Goal: Check status: Check status

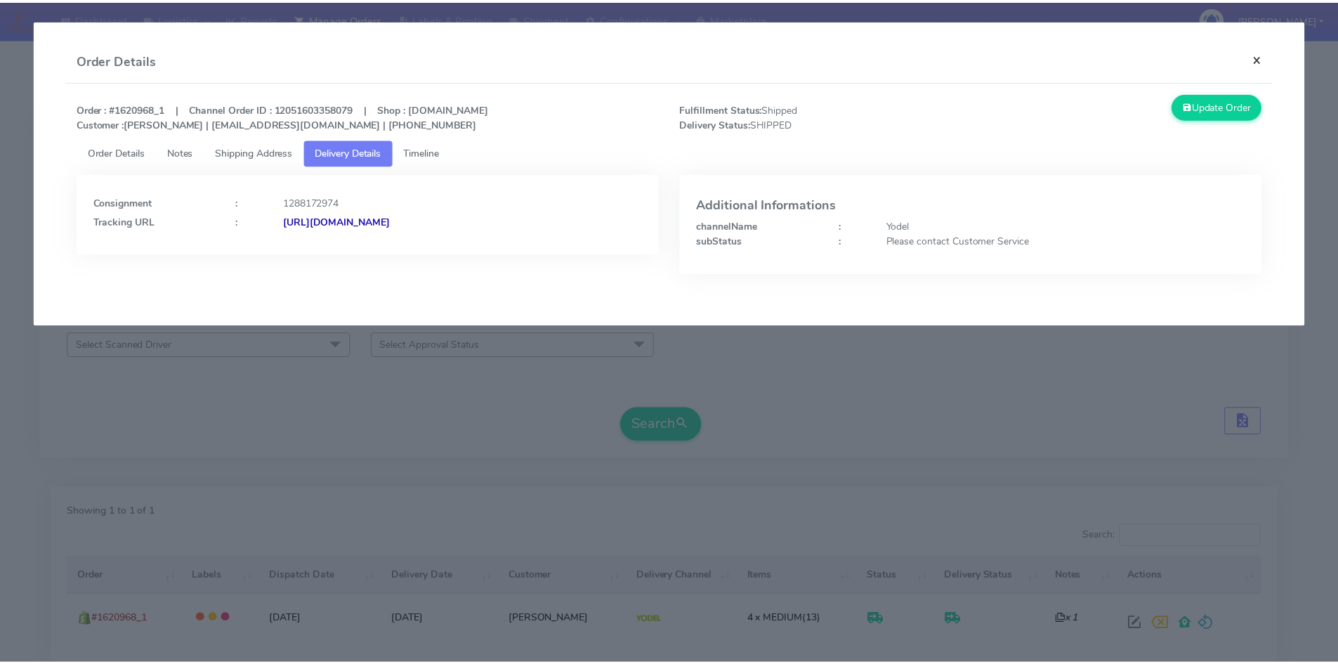
scroll to position [63, 0]
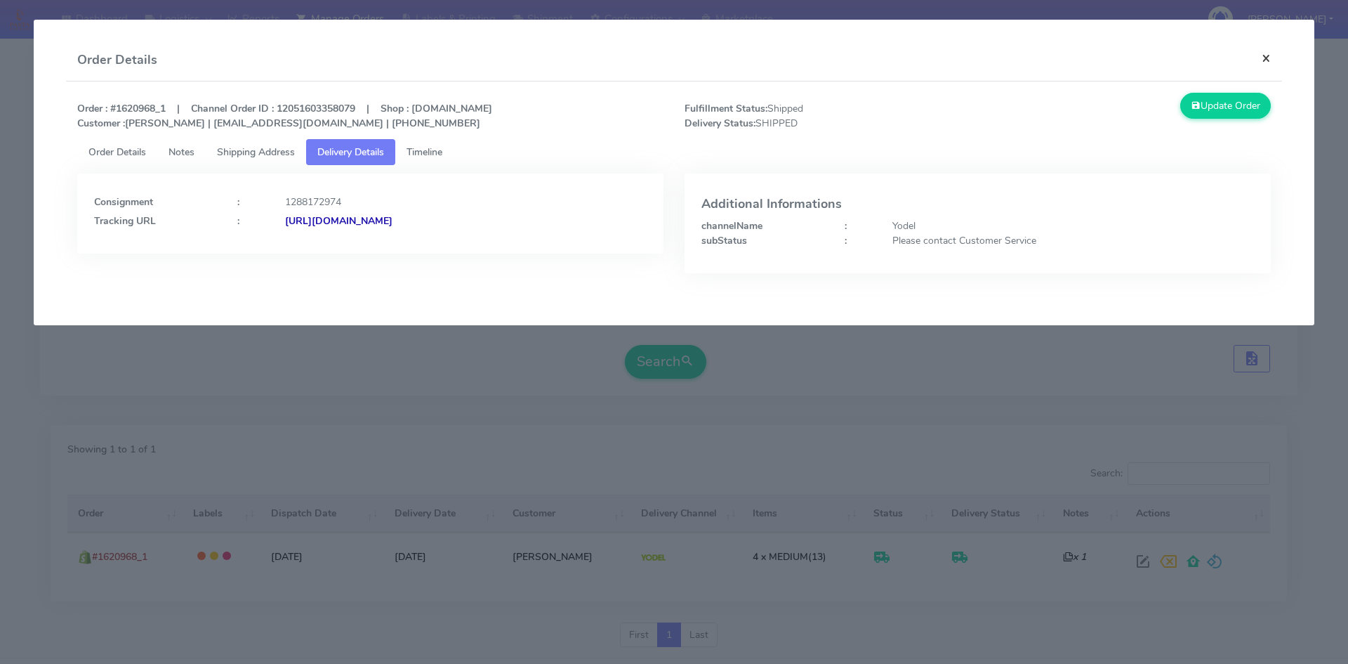
click at [1266, 49] on button "×" at bounding box center [1267, 57] width 32 height 37
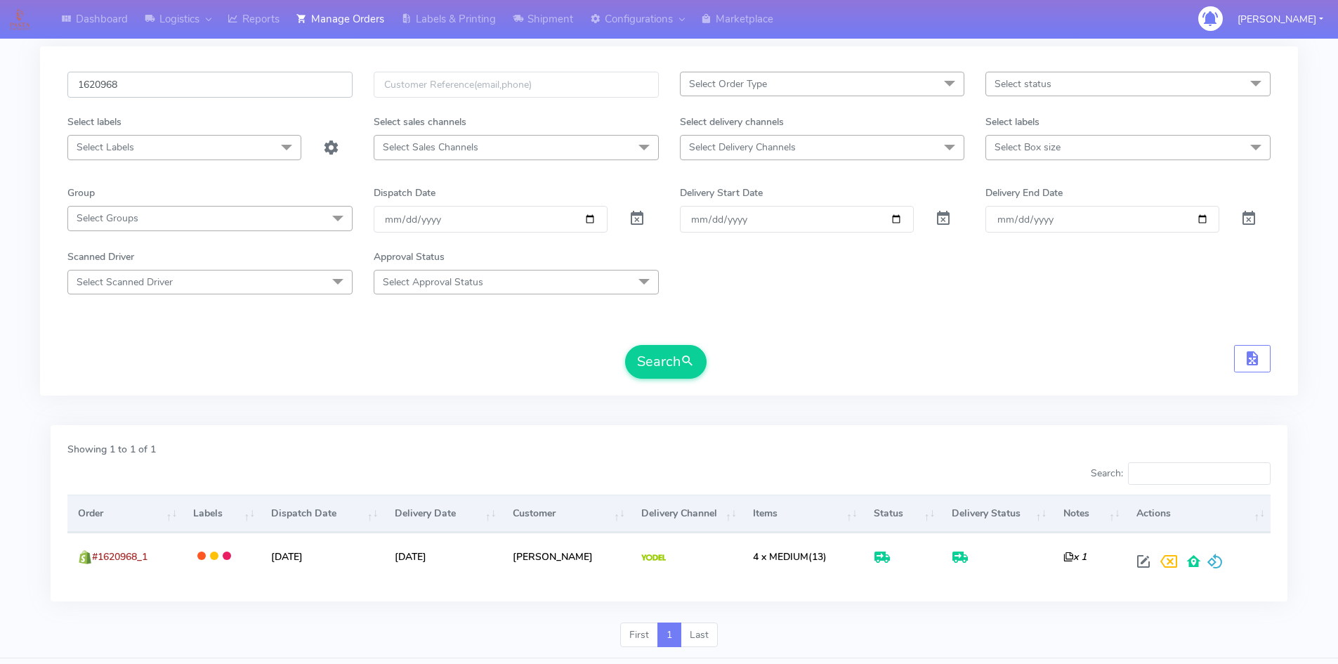
click at [223, 82] on input "1620968" at bounding box center [209, 85] width 285 height 26
paste input "19665"
type input "1619665"
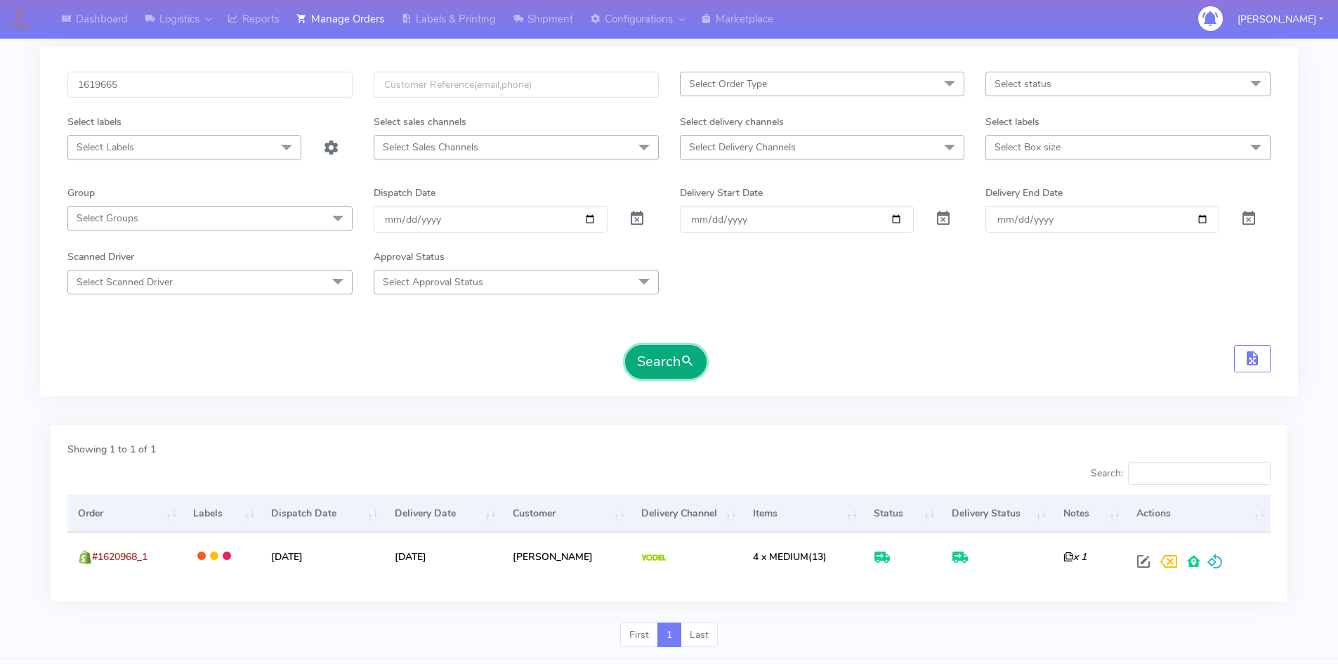
click at [655, 355] on button "Search" at bounding box center [665, 362] width 81 height 34
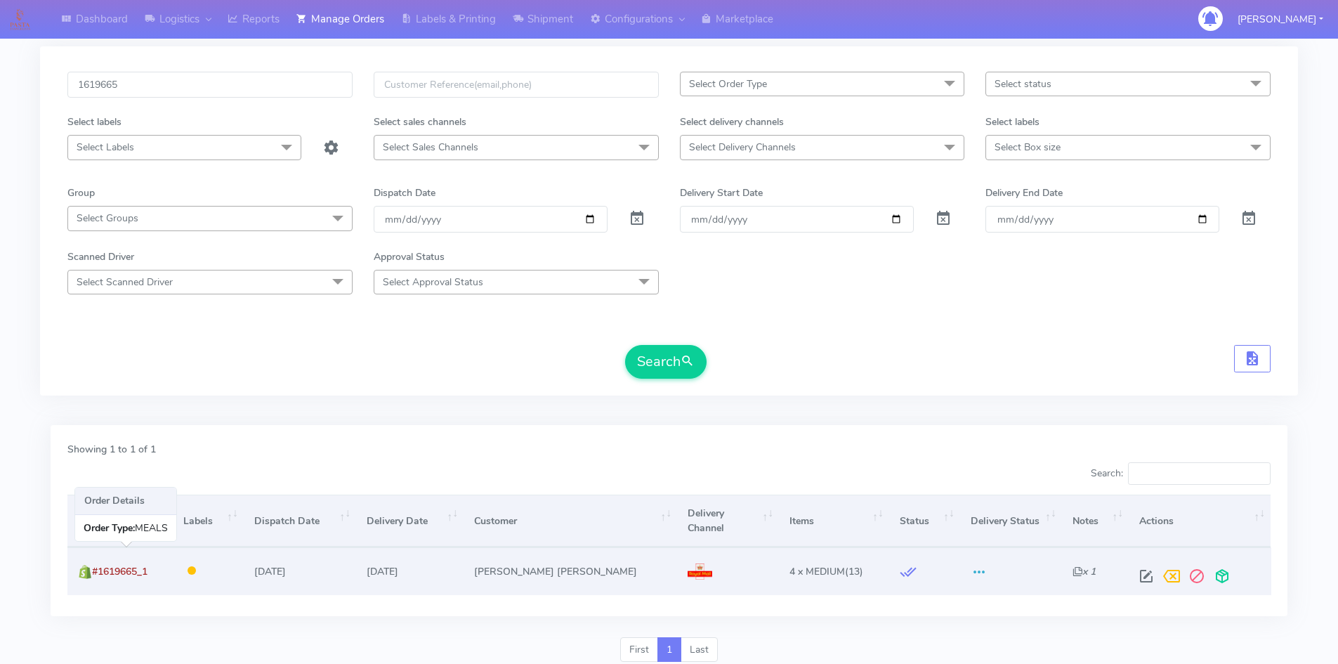
click at [96, 566] on span "#1619665_1" at bounding box center [119, 571] width 55 height 13
click at [97, 566] on span "#1619665_1" at bounding box center [119, 571] width 55 height 13
click at [107, 567] on span "#1619665_1" at bounding box center [119, 571] width 55 height 13
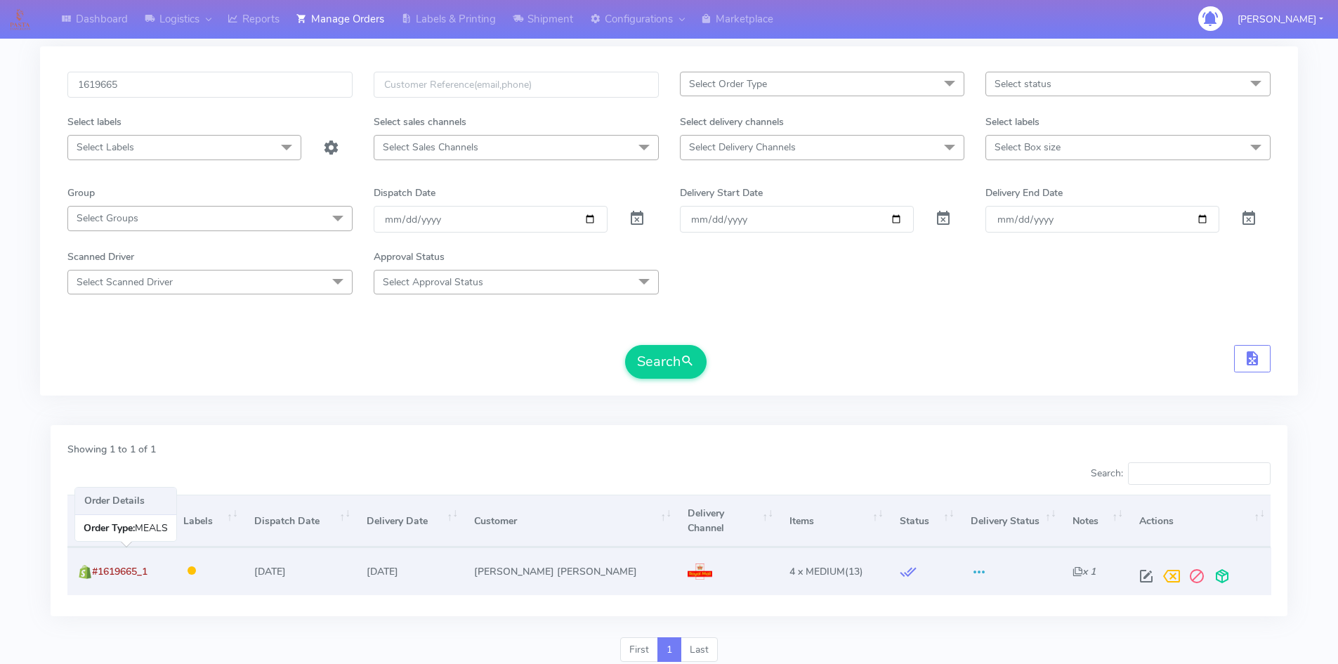
drag, startPoint x: 97, startPoint y: 568, endPoint x: 167, endPoint y: 567, distance: 70.2
click at [164, 567] on td "#1619665_1" at bounding box center [119, 570] width 105 height 47
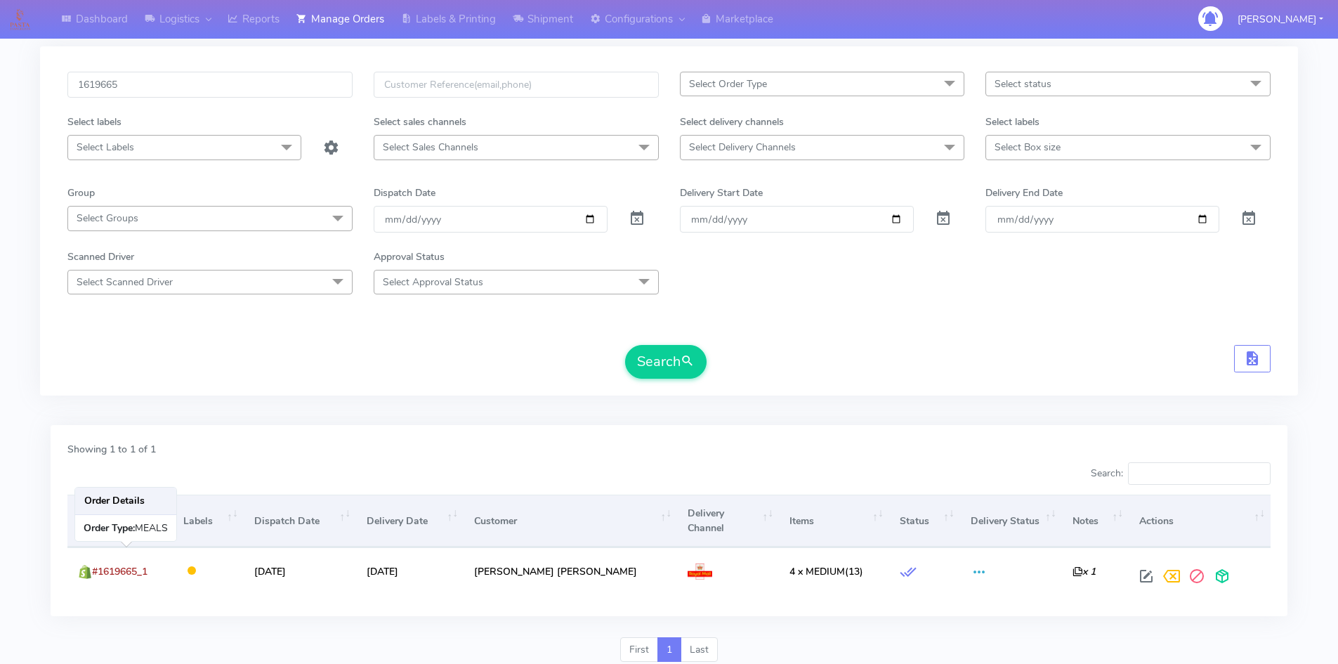
copy span "#1619665_1"
